Goal: Check status: Check status

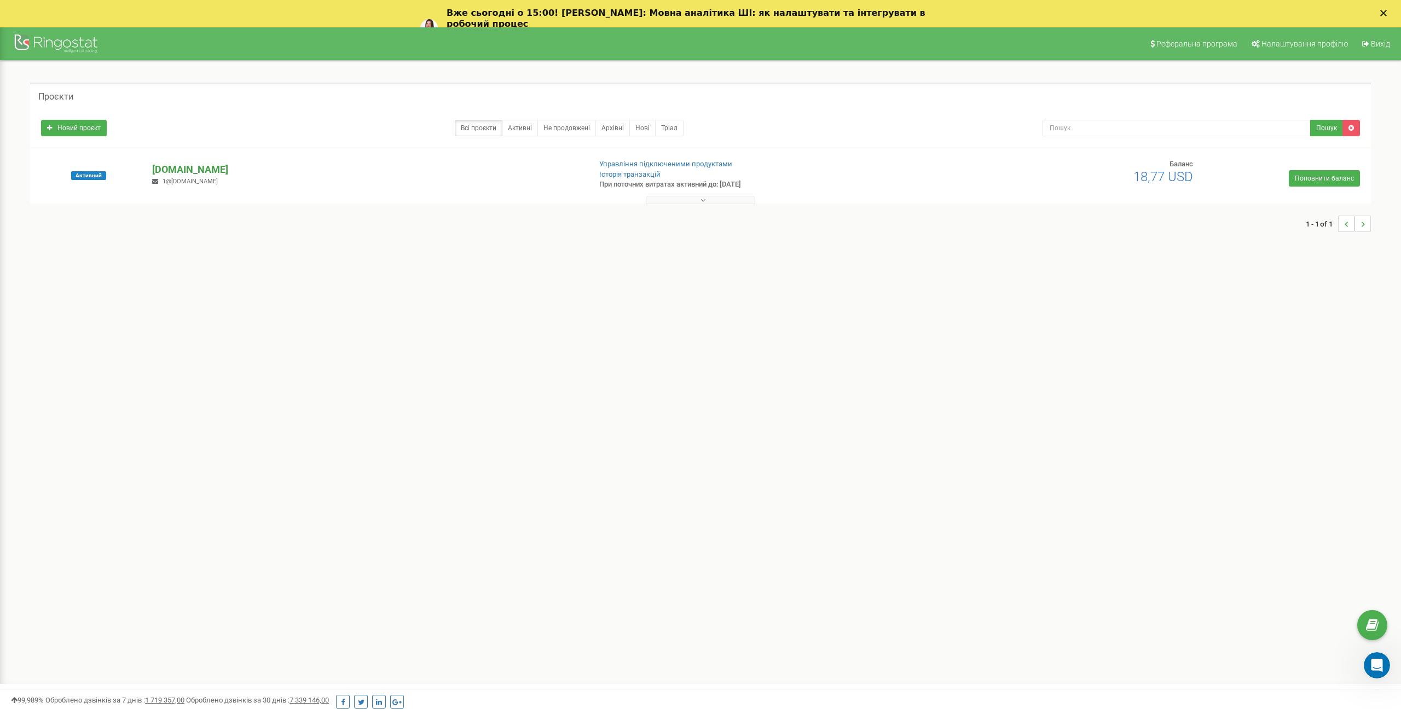
click at [198, 173] on p "[DOMAIN_NAME]" at bounding box center [366, 170] width 429 height 14
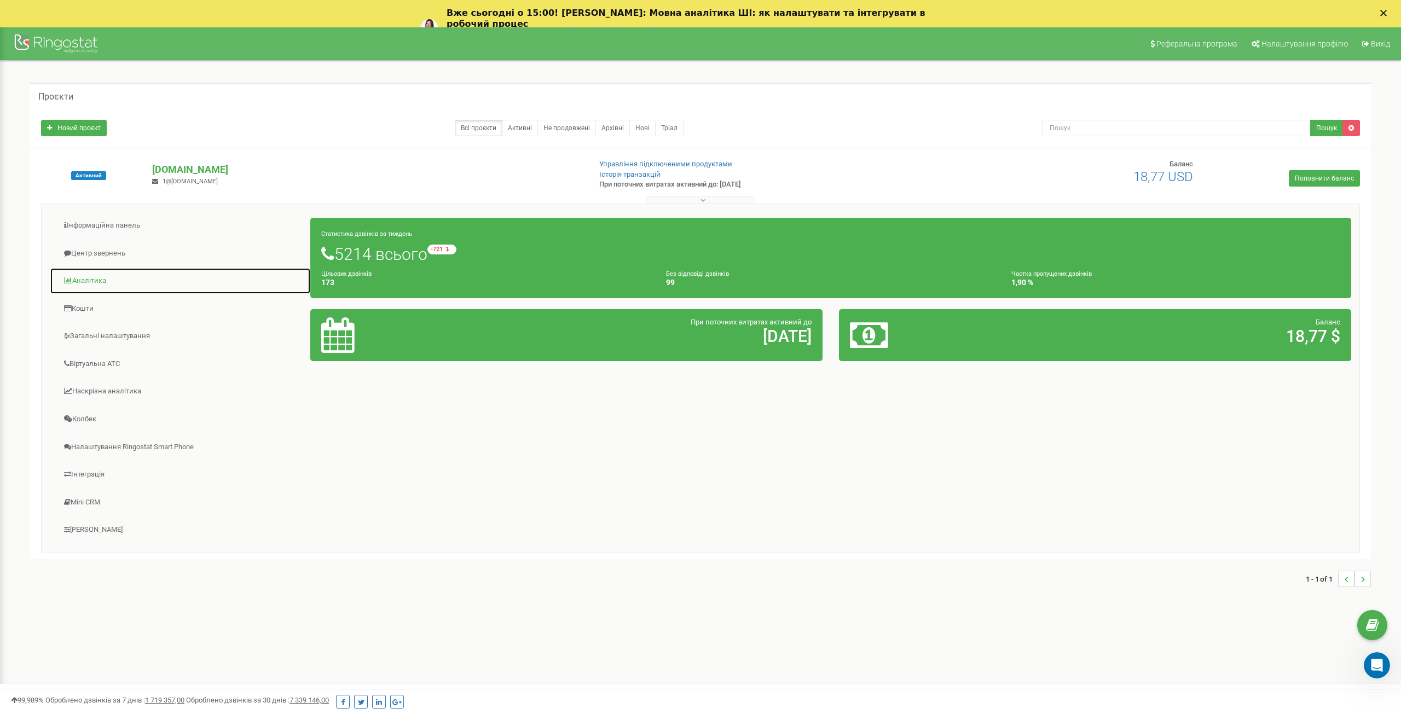
click at [101, 286] on link "Аналiтика" at bounding box center [180, 281] width 261 height 27
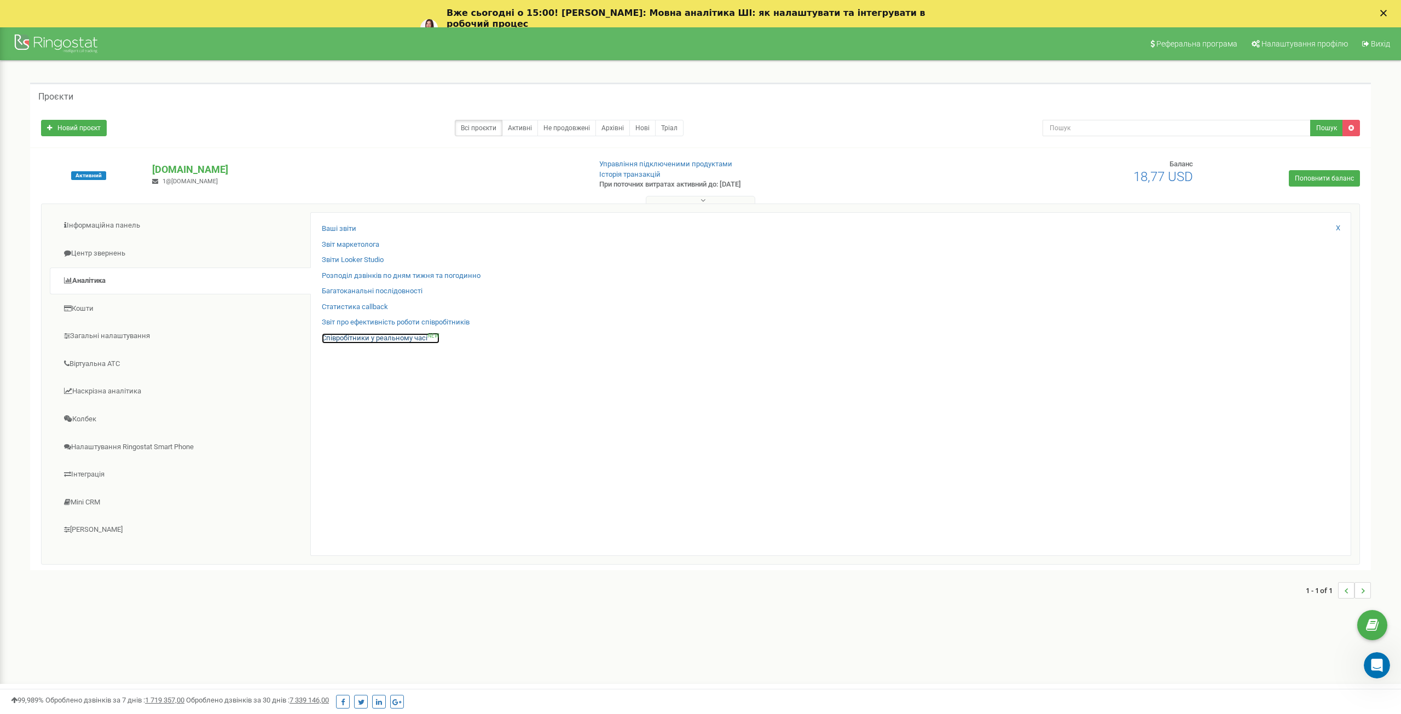
click at [407, 341] on link "Співробітники у реальному часі NEW" at bounding box center [381, 338] width 118 height 10
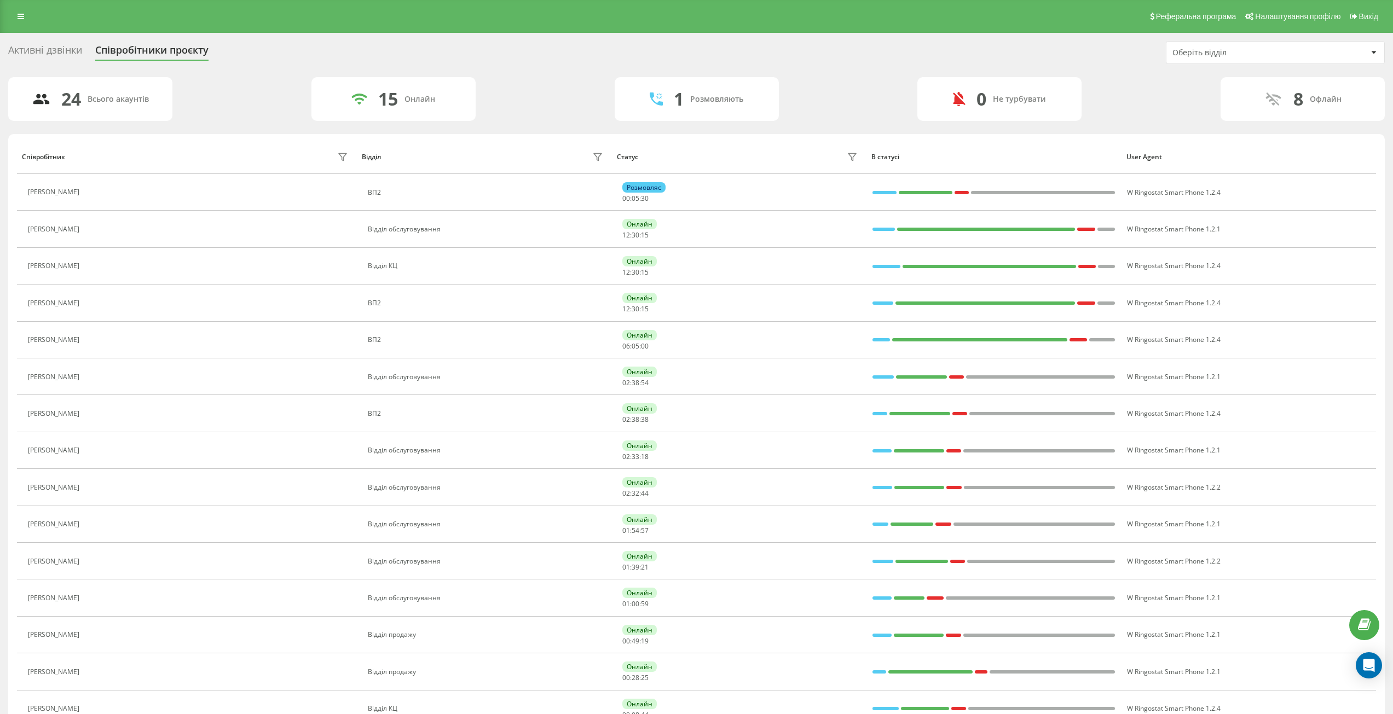
click at [93, 226] on button at bounding box center [91, 230] width 13 height 15
